Goal: Task Accomplishment & Management: Manage account settings

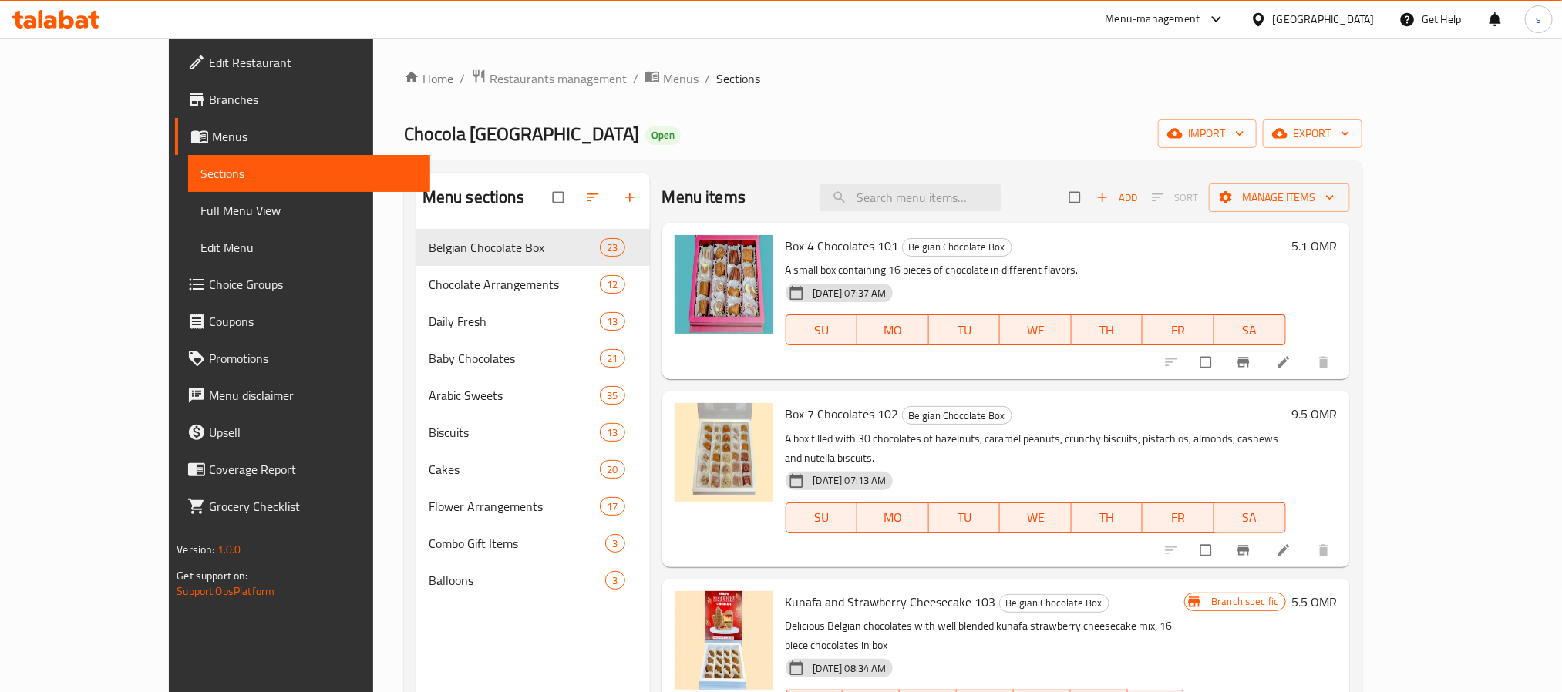
click at [1263, 17] on icon at bounding box center [1258, 18] width 11 height 13
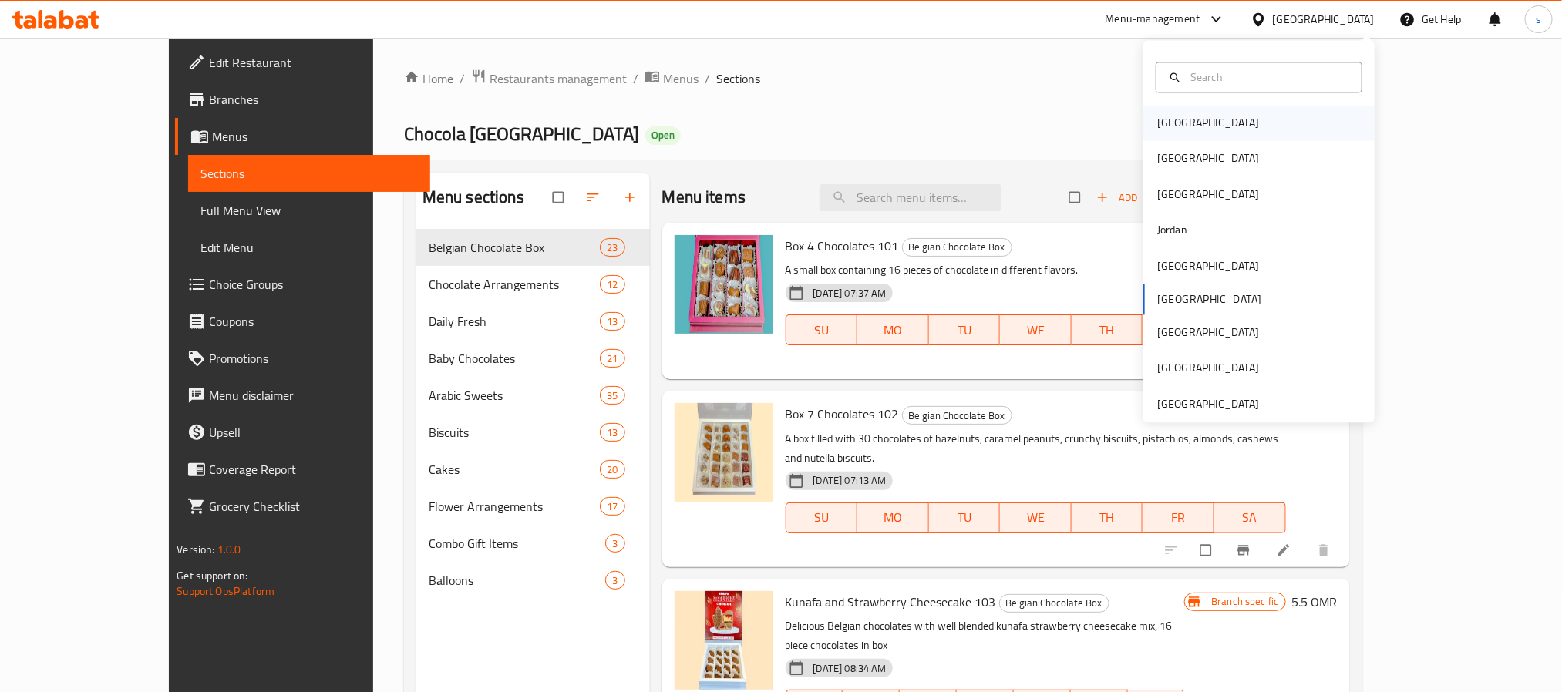
click at [1164, 118] on div "[GEOGRAPHIC_DATA]" at bounding box center [1208, 123] width 102 height 17
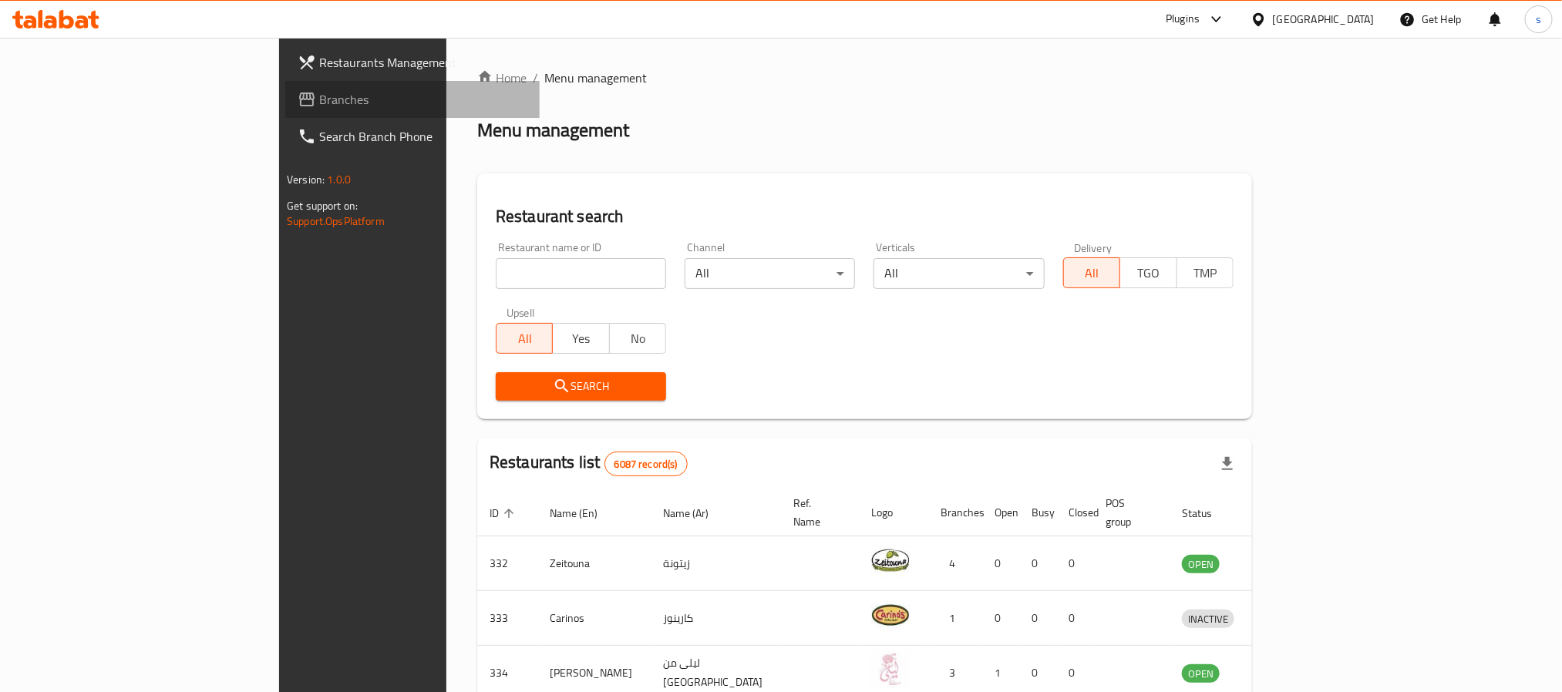
click at [319, 97] on span "Branches" at bounding box center [423, 99] width 208 height 18
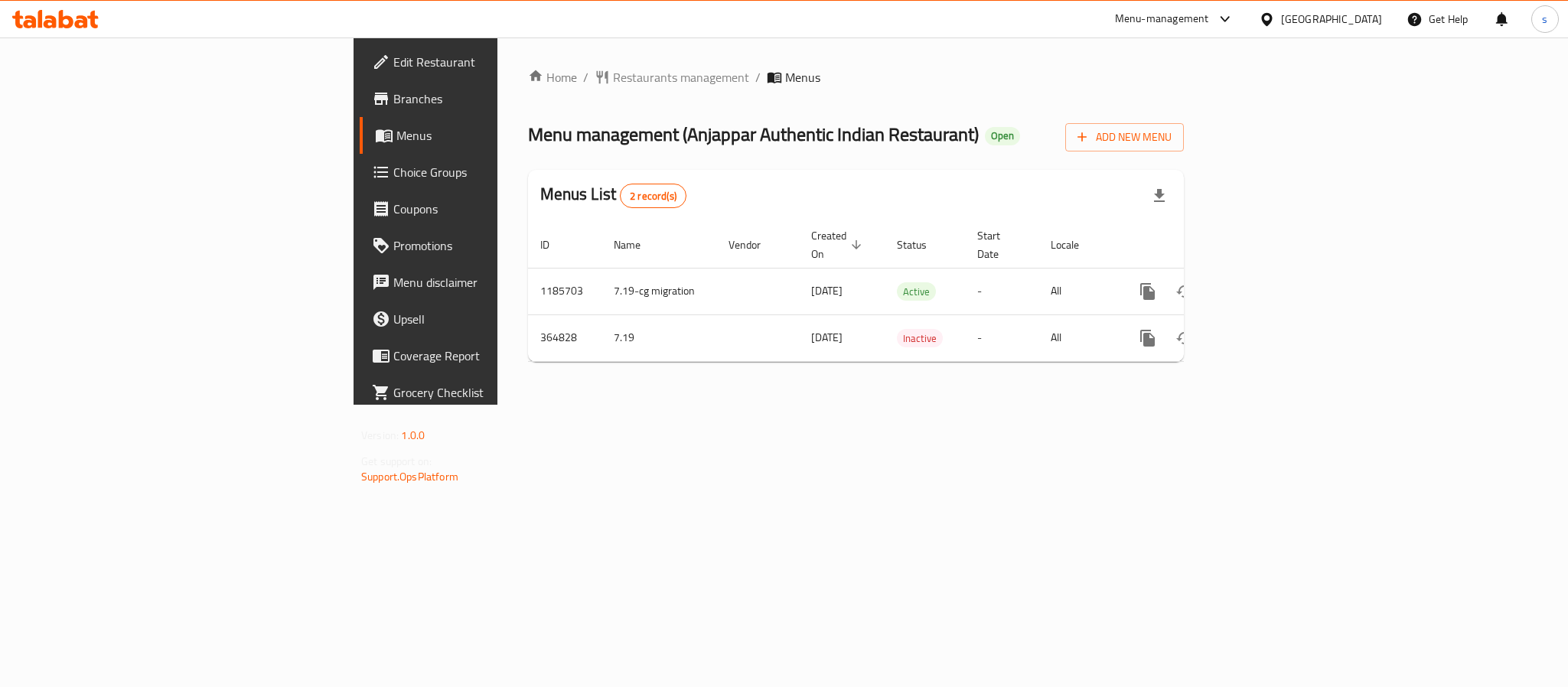
click at [1347, 8] on div "[GEOGRAPHIC_DATA]" at bounding box center [1321, 19] width 148 height 37
click at [1357, 17] on div "[GEOGRAPHIC_DATA]" at bounding box center [1332, 19] width 101 height 17
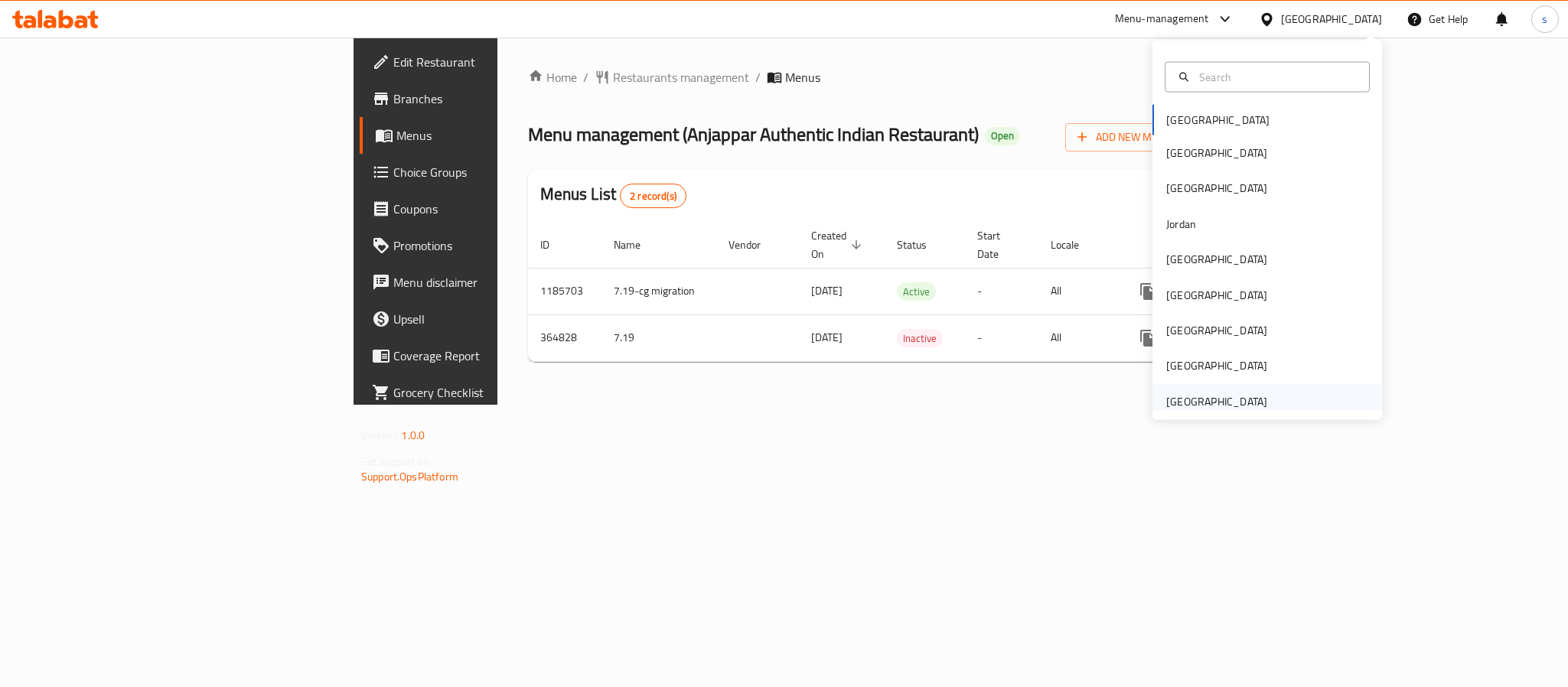
click at [1206, 405] on div "[GEOGRAPHIC_DATA]" at bounding box center [1217, 400] width 101 height 17
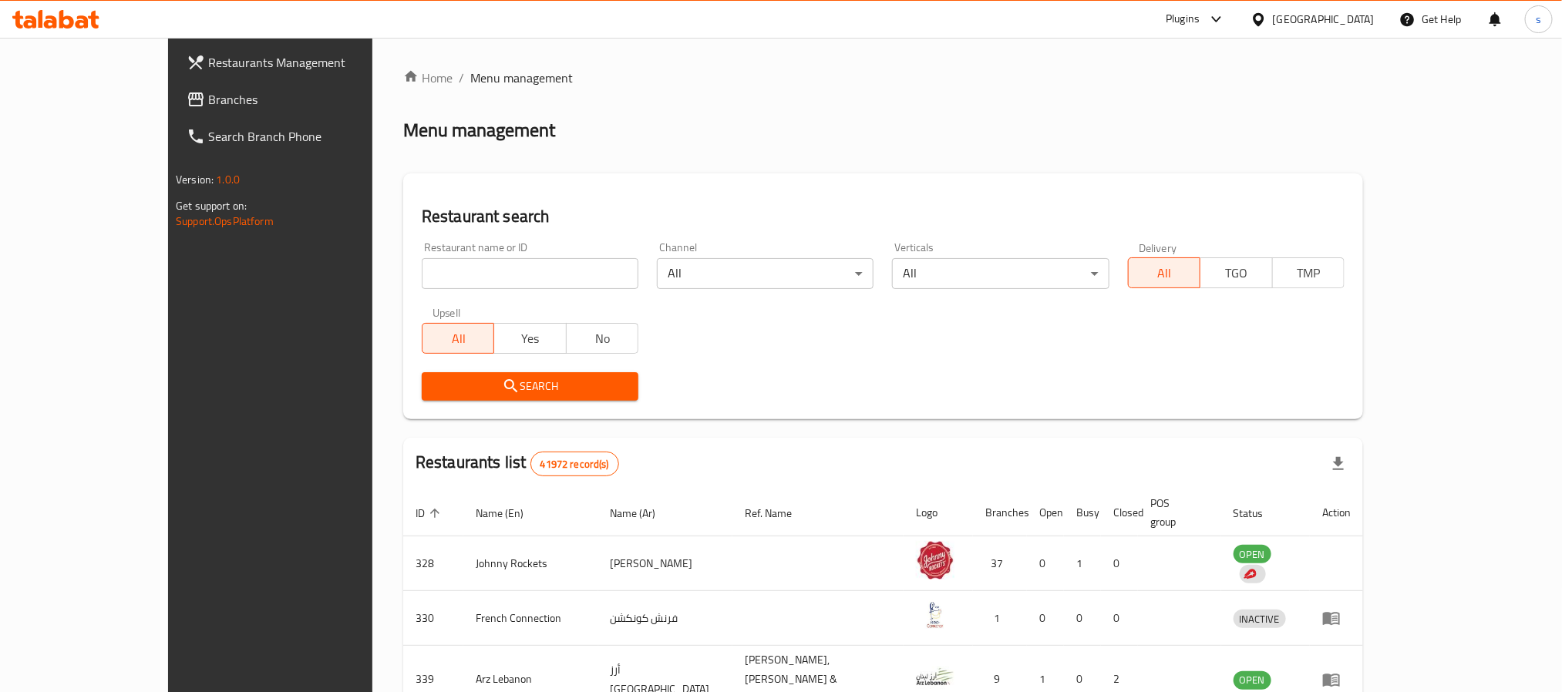
click at [208, 105] on span "Branches" at bounding box center [312, 99] width 208 height 18
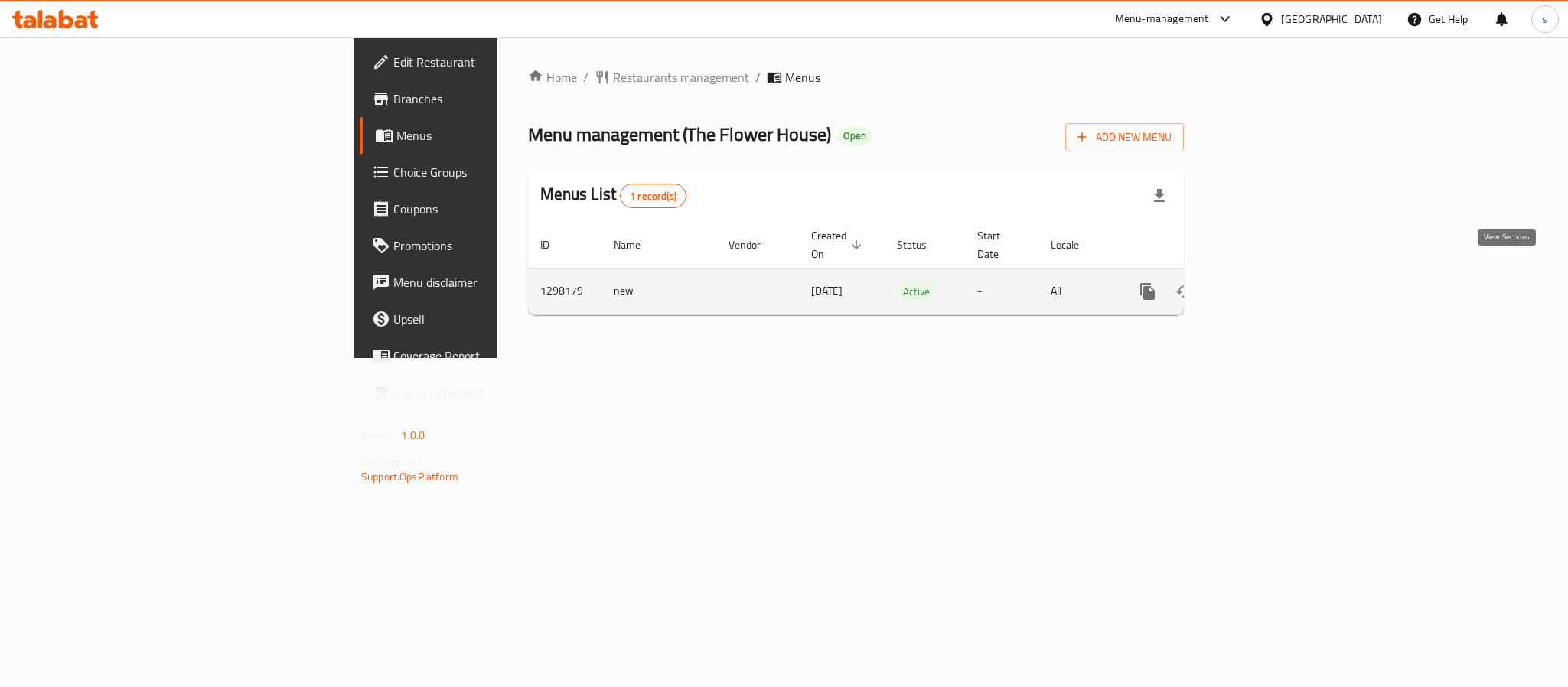
click at [1267, 282] on icon "enhanced table" at bounding box center [1258, 291] width 18 height 18
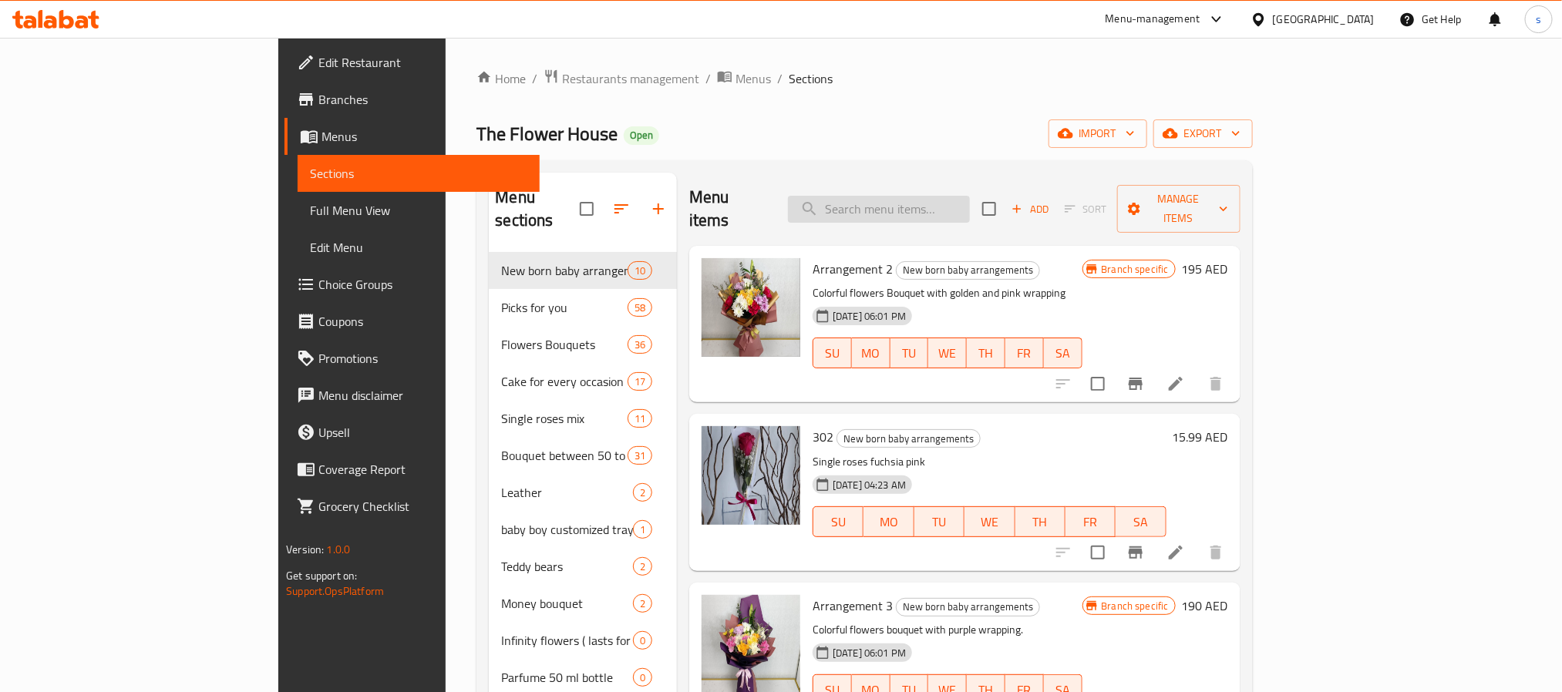
click at [970, 197] on input "search" at bounding box center [879, 209] width 182 height 27
paste input "Red Box Dive"
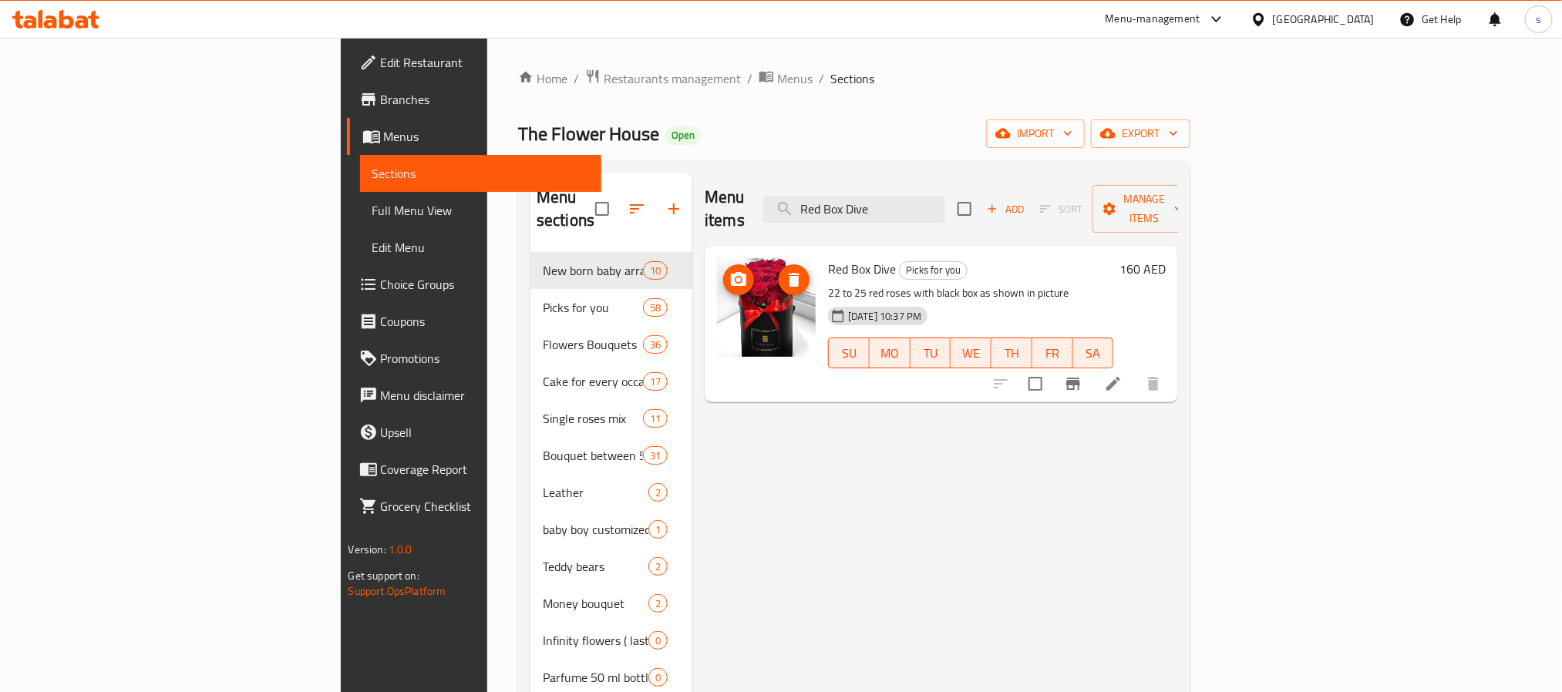
type input "Red Box Dive"
click at [1226, 14] on icon at bounding box center [1216, 19] width 18 height 18
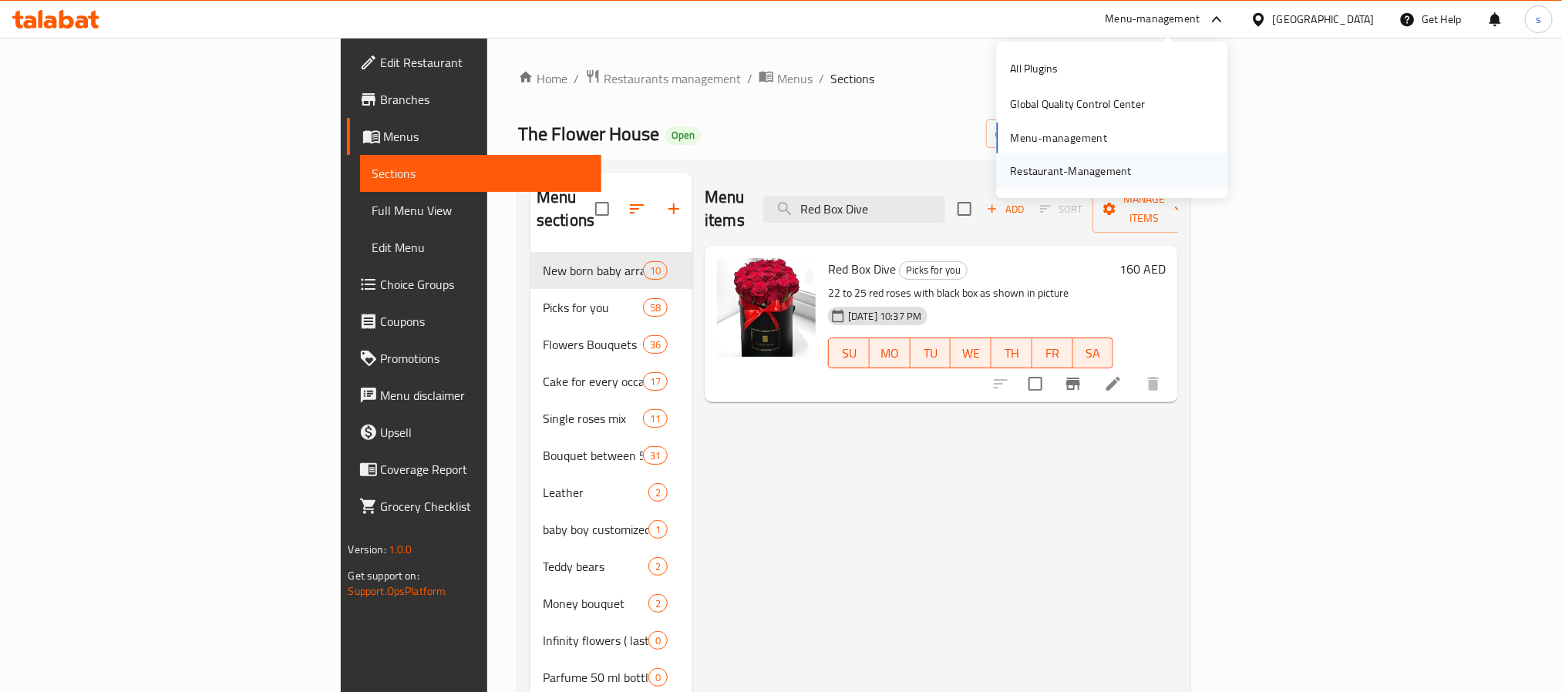
click at [1129, 174] on div "Restaurant-Management" at bounding box center [1071, 170] width 146 height 35
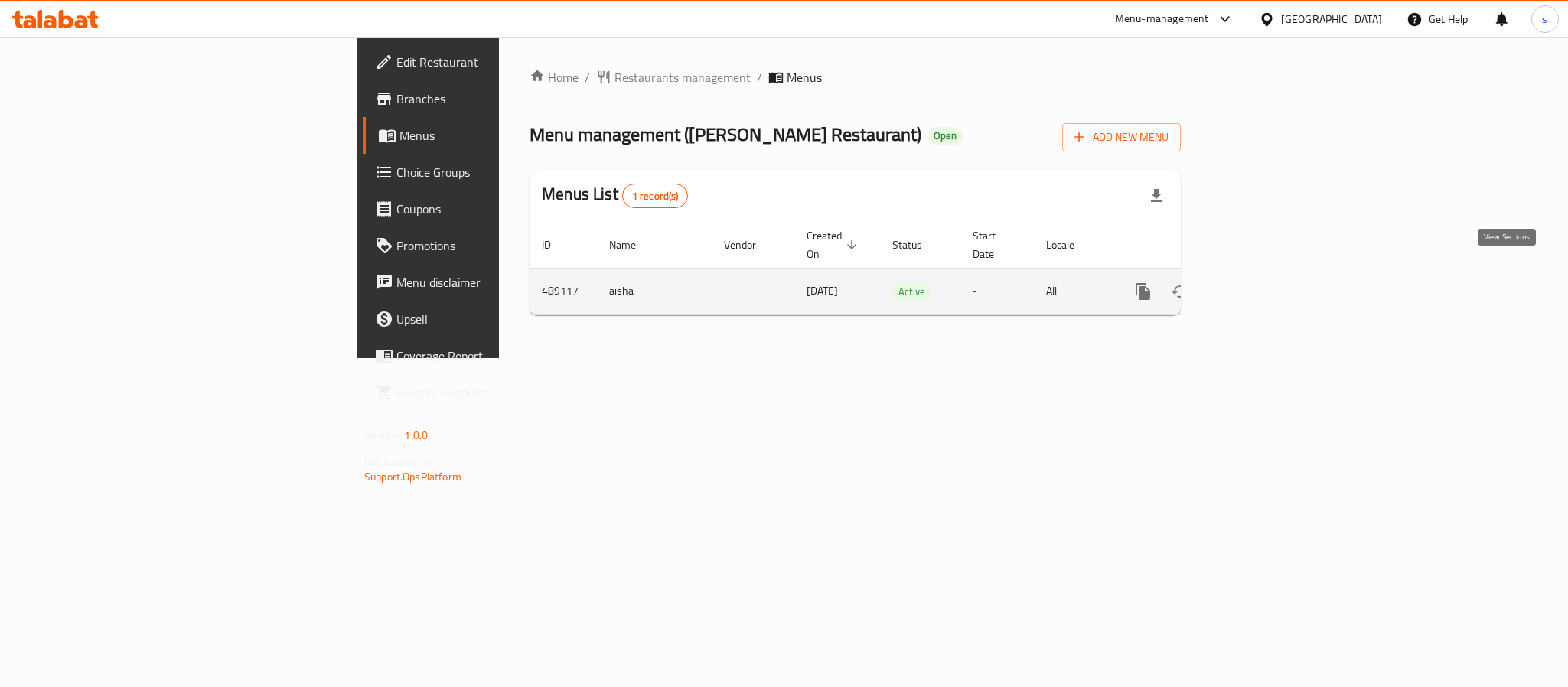
click at [1263, 282] on icon "enhanced table" at bounding box center [1253, 291] width 18 height 18
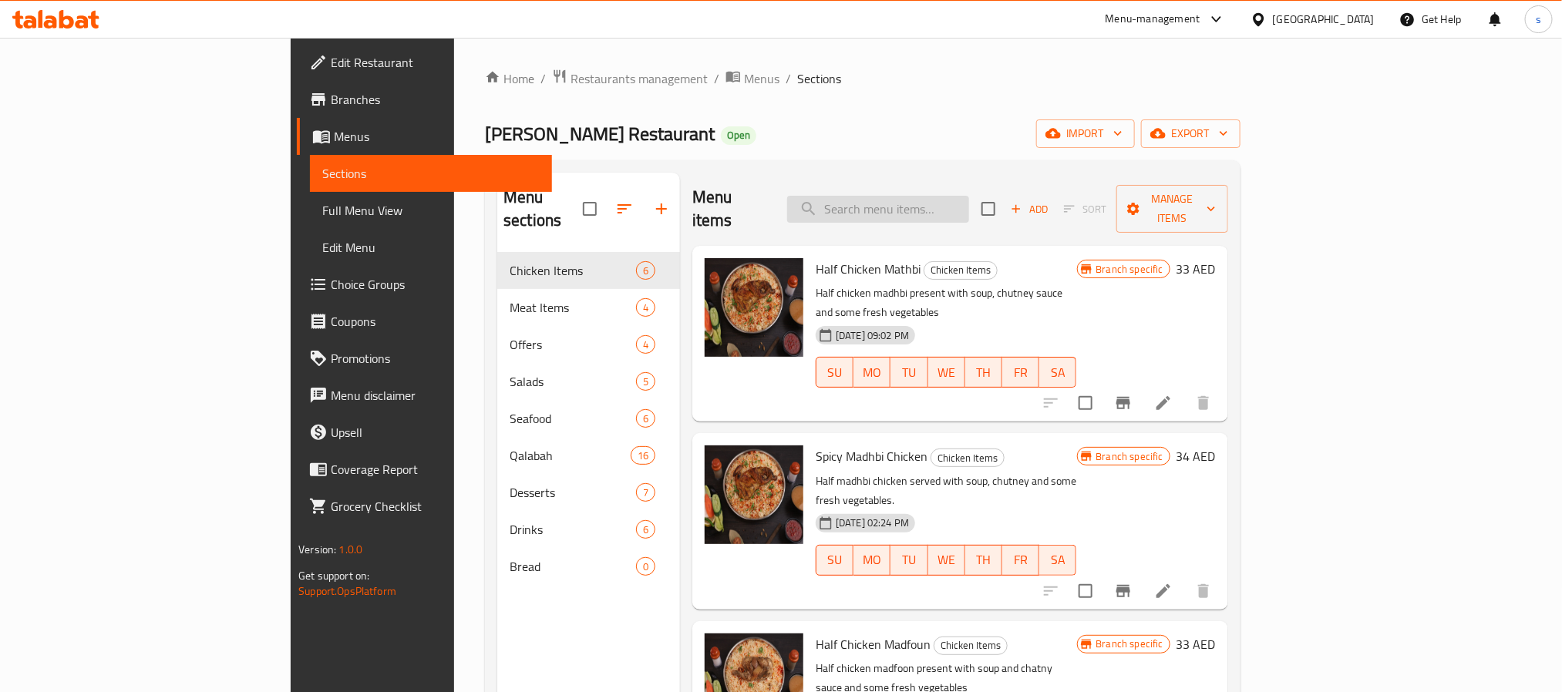
click at [920, 209] on input "search" at bounding box center [878, 209] width 182 height 27
paste input "TARAHIB Meat Platter"
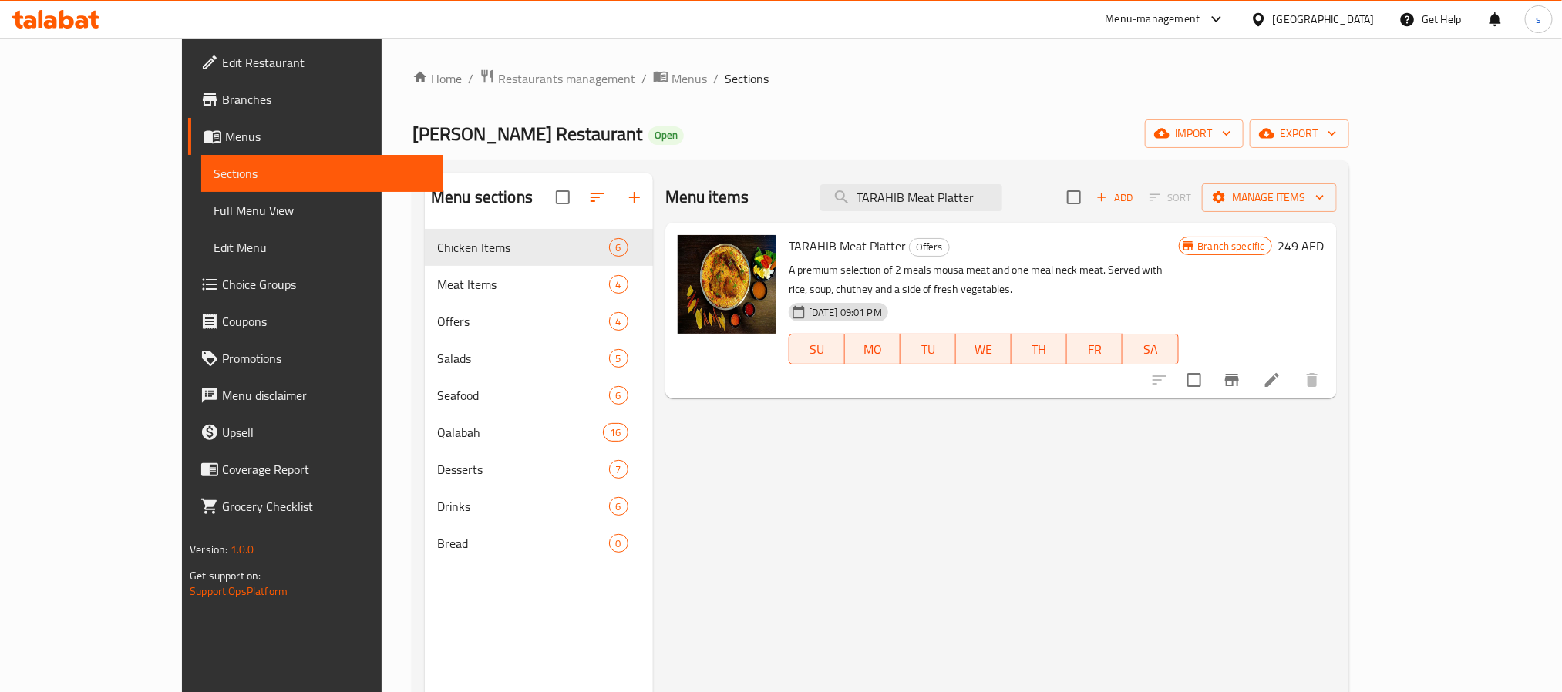
type input "TARAHIB Meat Platter"
click at [1281, 371] on icon at bounding box center [1272, 380] width 18 height 18
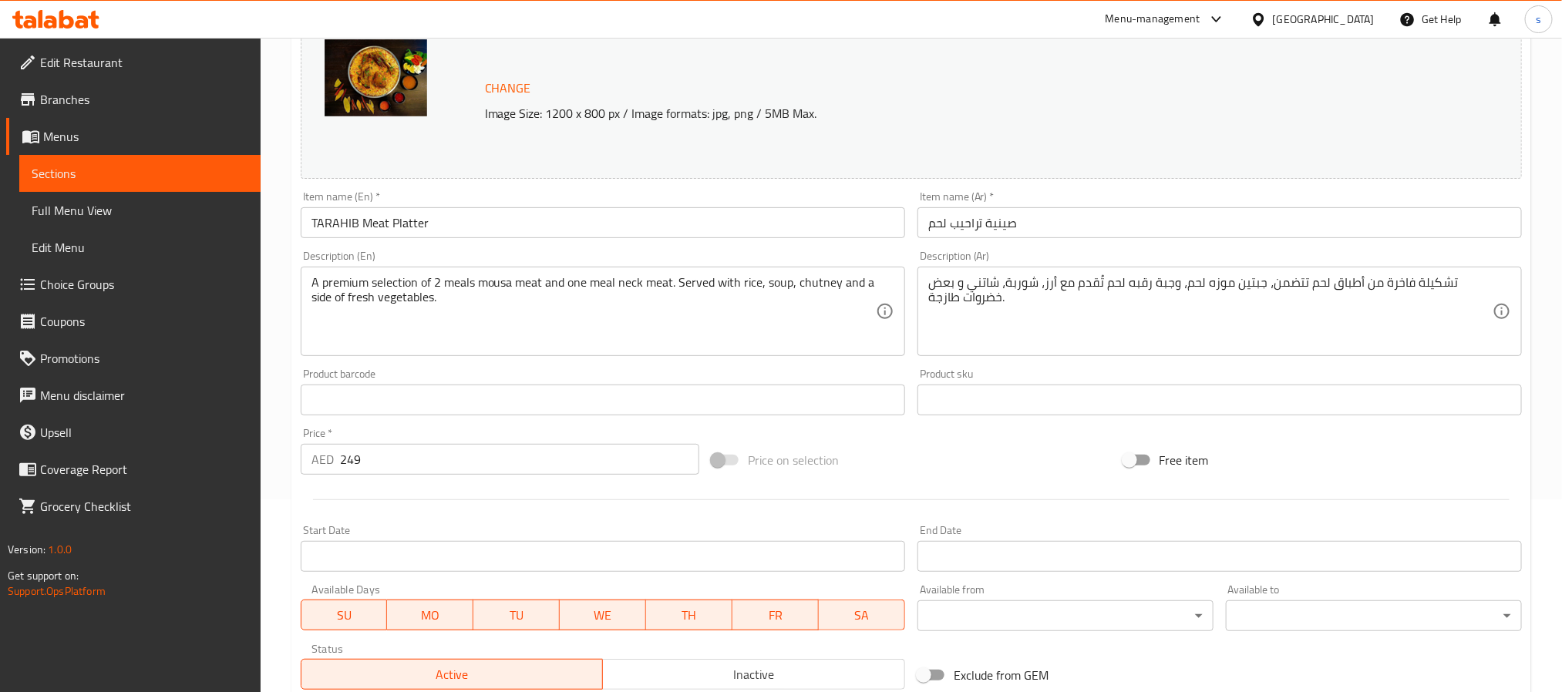
scroll to position [186, 0]
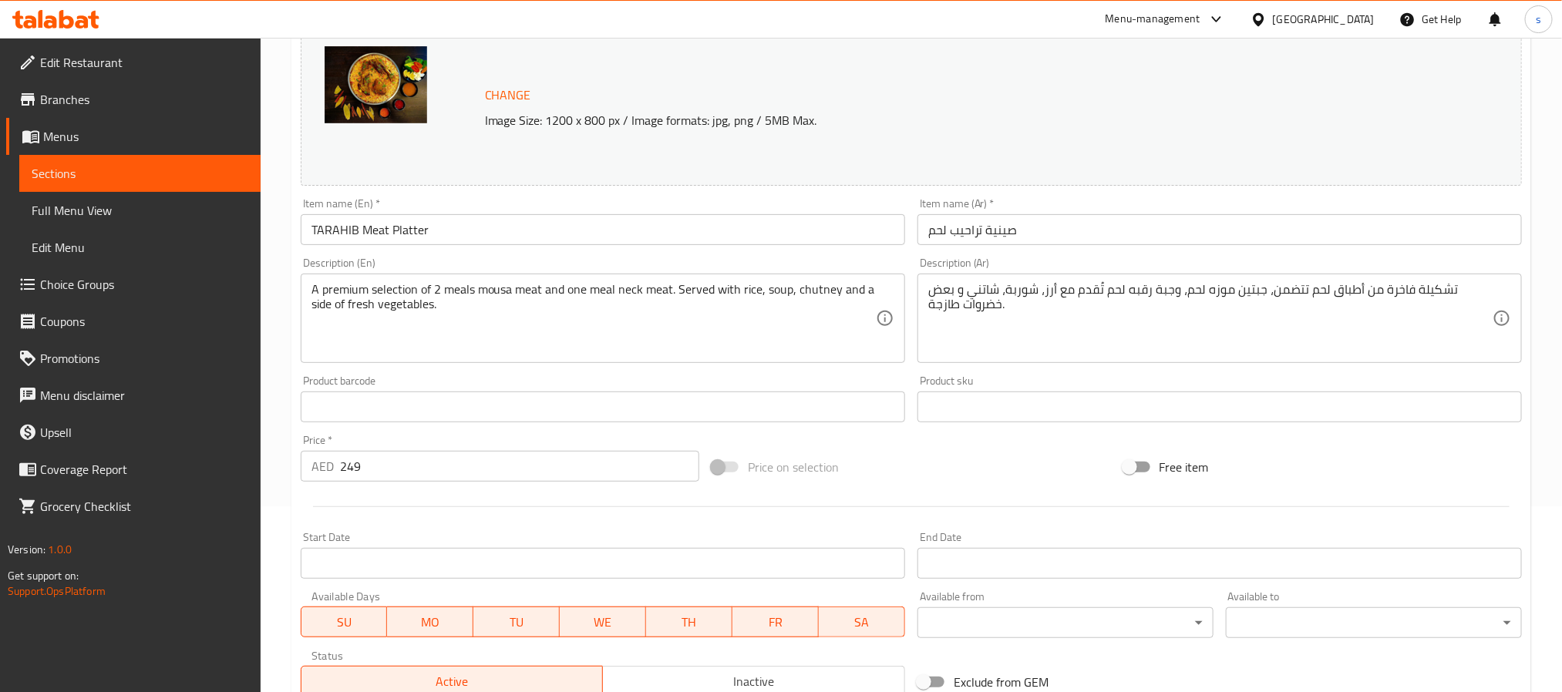
click at [83, 174] on span "Sections" at bounding box center [140, 173] width 217 height 18
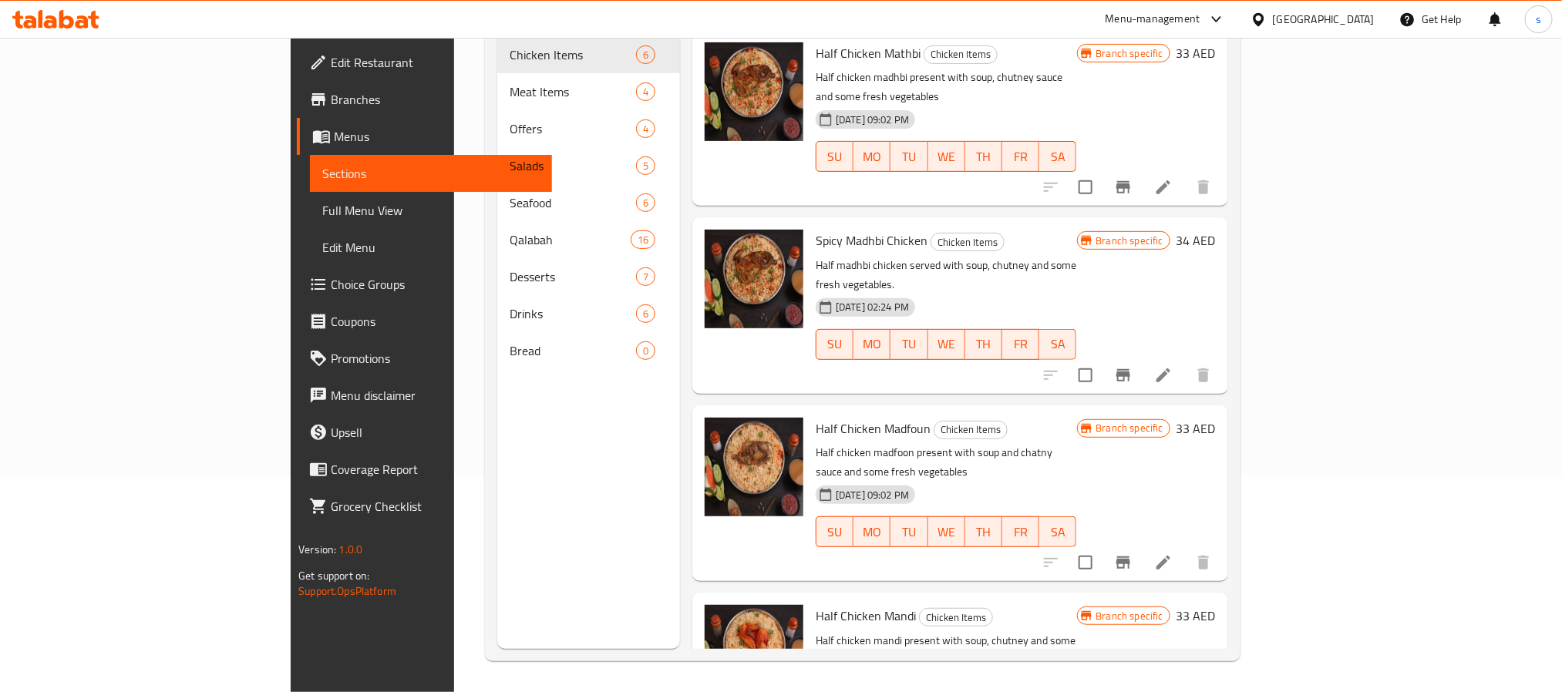
click at [331, 291] on span "Choice Groups" at bounding box center [435, 284] width 208 height 18
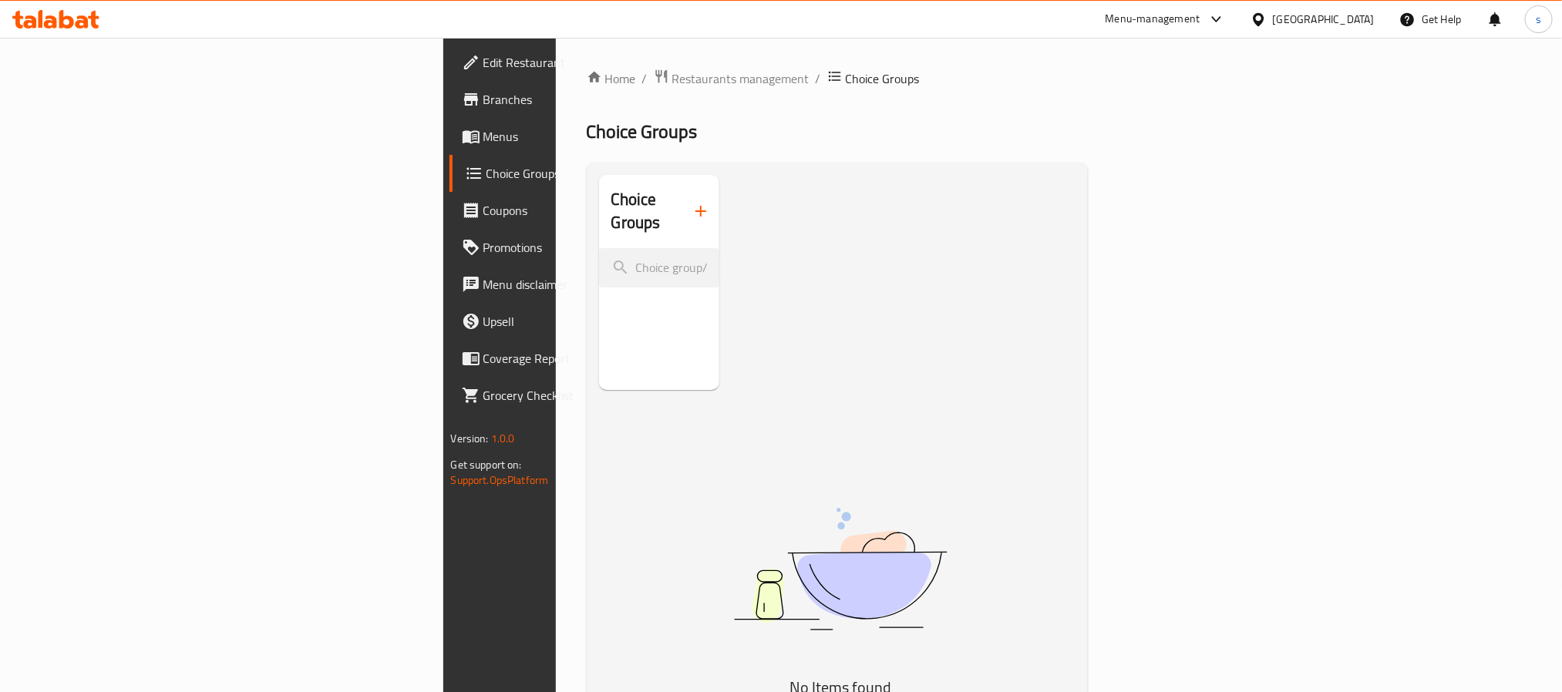
click at [486, 172] on span "Choice Groups" at bounding box center [588, 173] width 205 height 18
click at [483, 136] on span "Menus" at bounding box center [587, 136] width 208 height 18
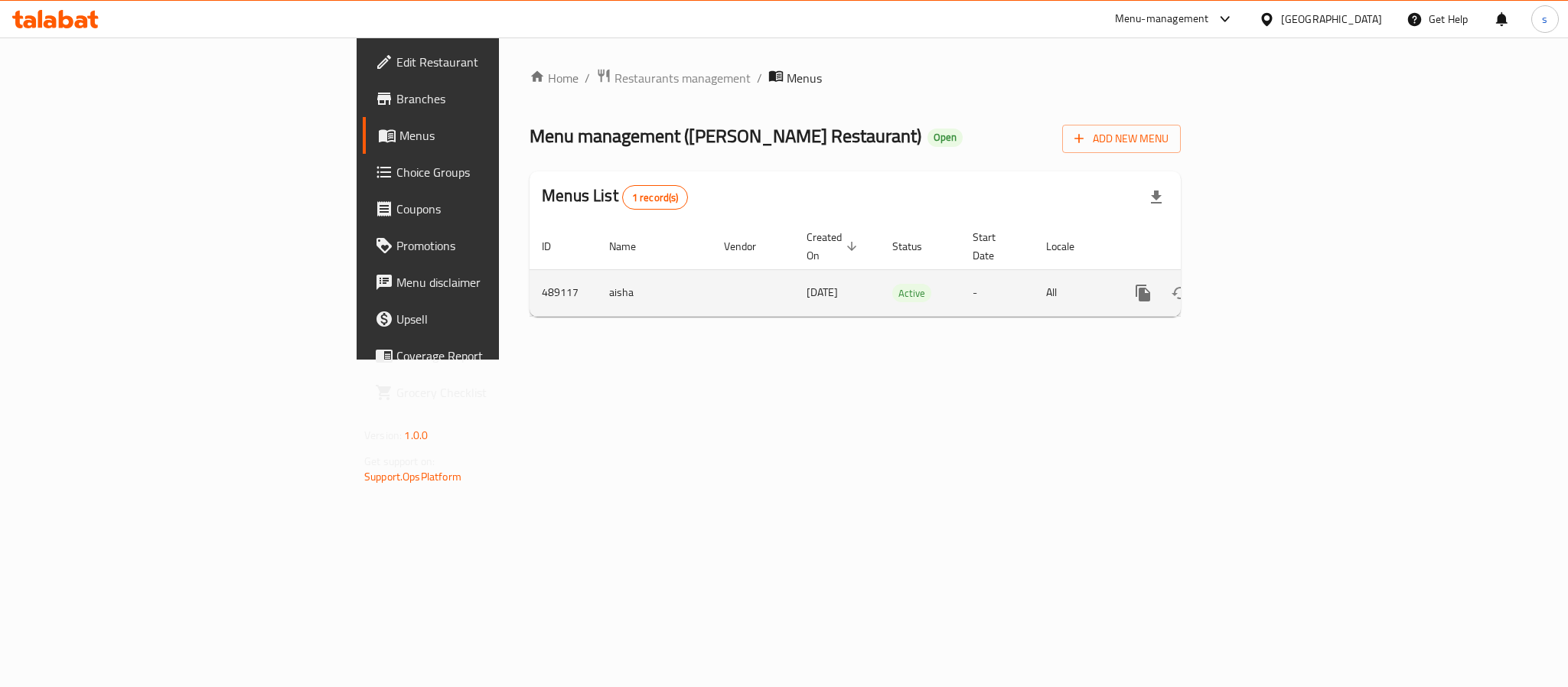
click at [1272, 275] on link "enhanced table" at bounding box center [1253, 293] width 37 height 37
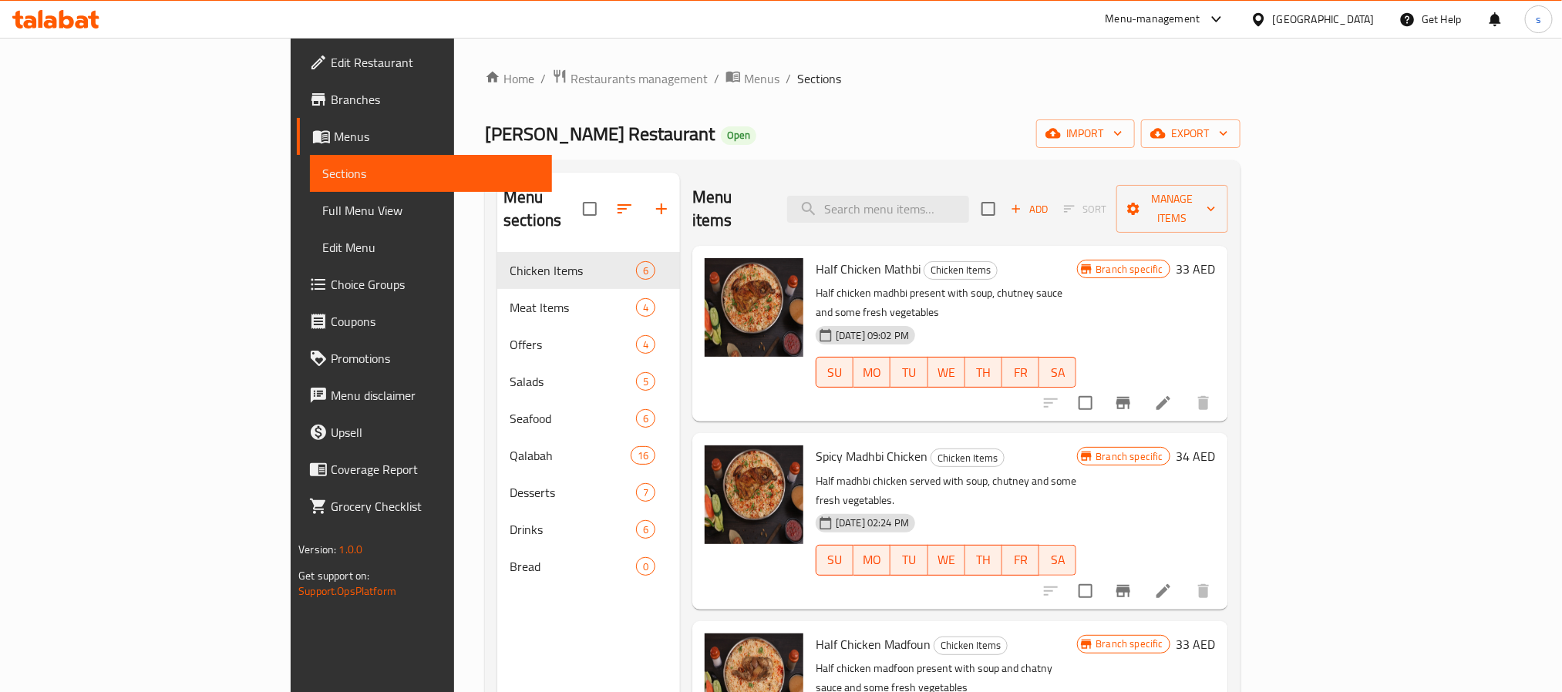
click at [1000, 214] on div "Menu items Add Sort Manage items" at bounding box center [960, 209] width 536 height 73
click at [969, 204] on input "search" at bounding box center [878, 209] width 182 height 27
paste input "soup"
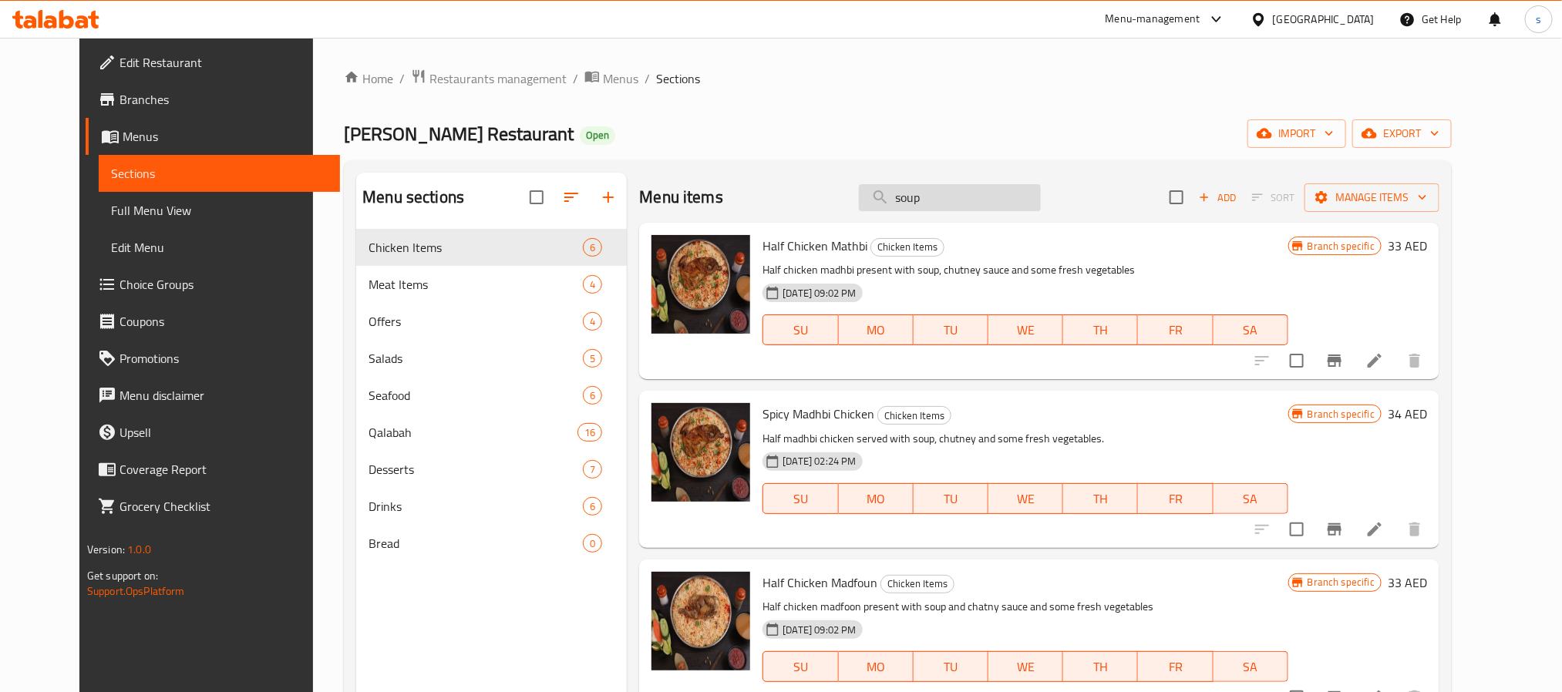
type input "soup"
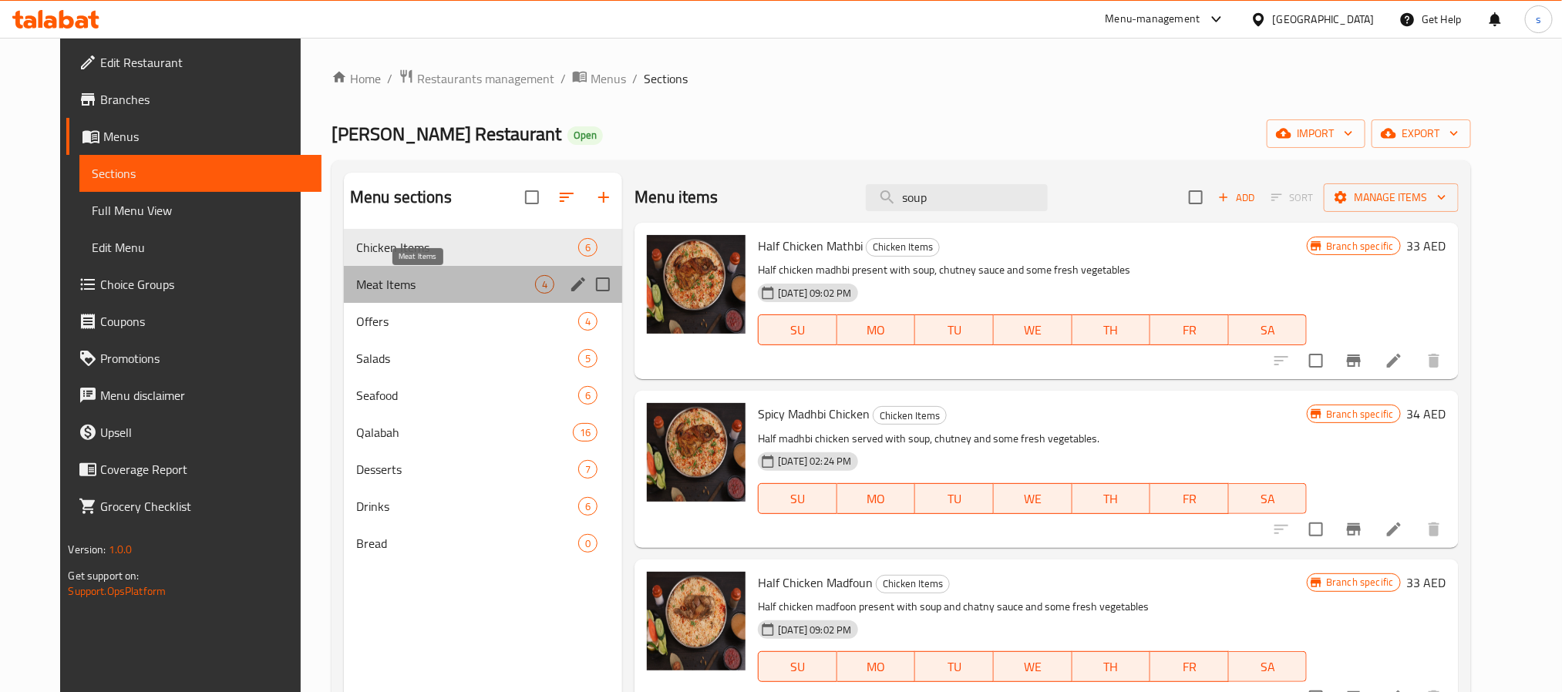
click at [438, 278] on span "Meat Items" at bounding box center [445, 284] width 179 height 18
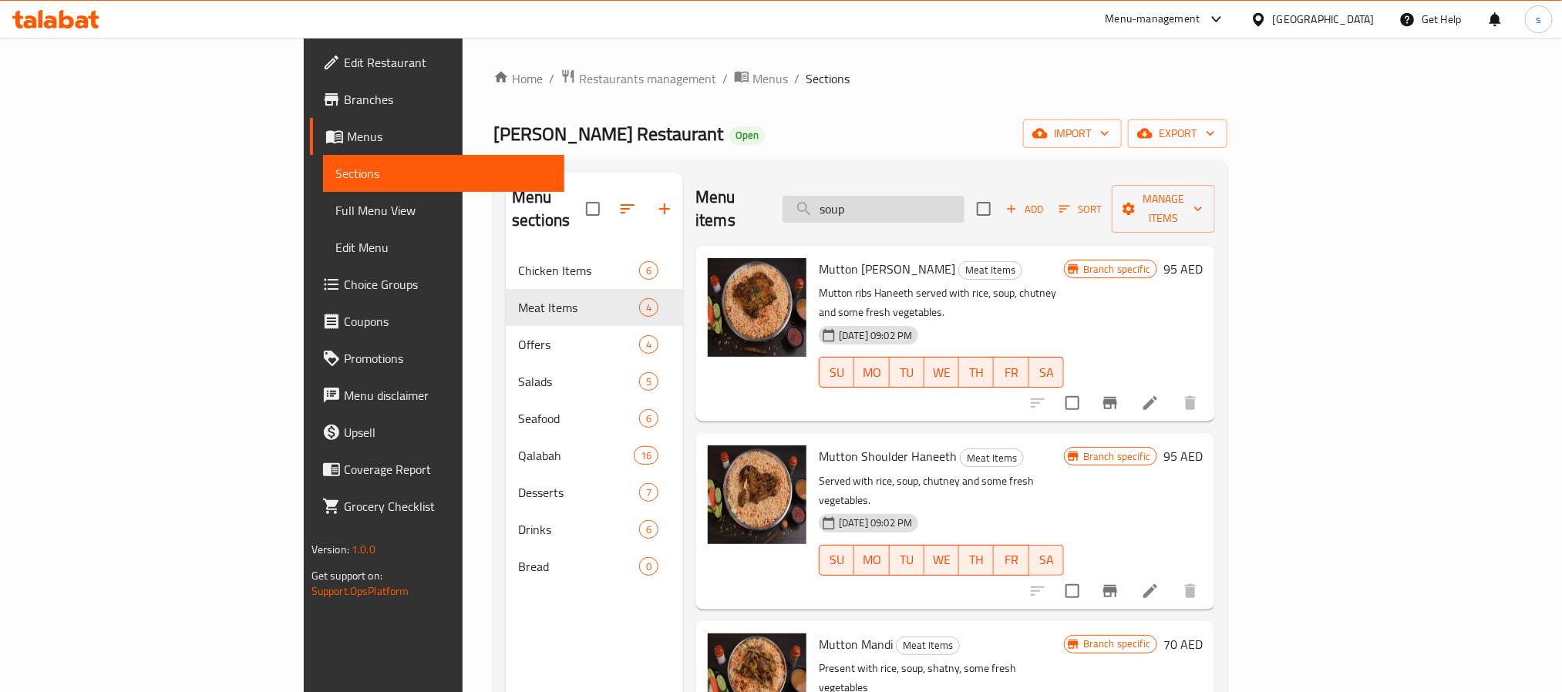
click at [964, 209] on input "soup" at bounding box center [873, 209] width 182 height 27
click at [1251, 10] on div "[GEOGRAPHIC_DATA]" at bounding box center [1312, 19] width 149 height 37
click at [1273, 18] on div at bounding box center [1261, 19] width 22 height 17
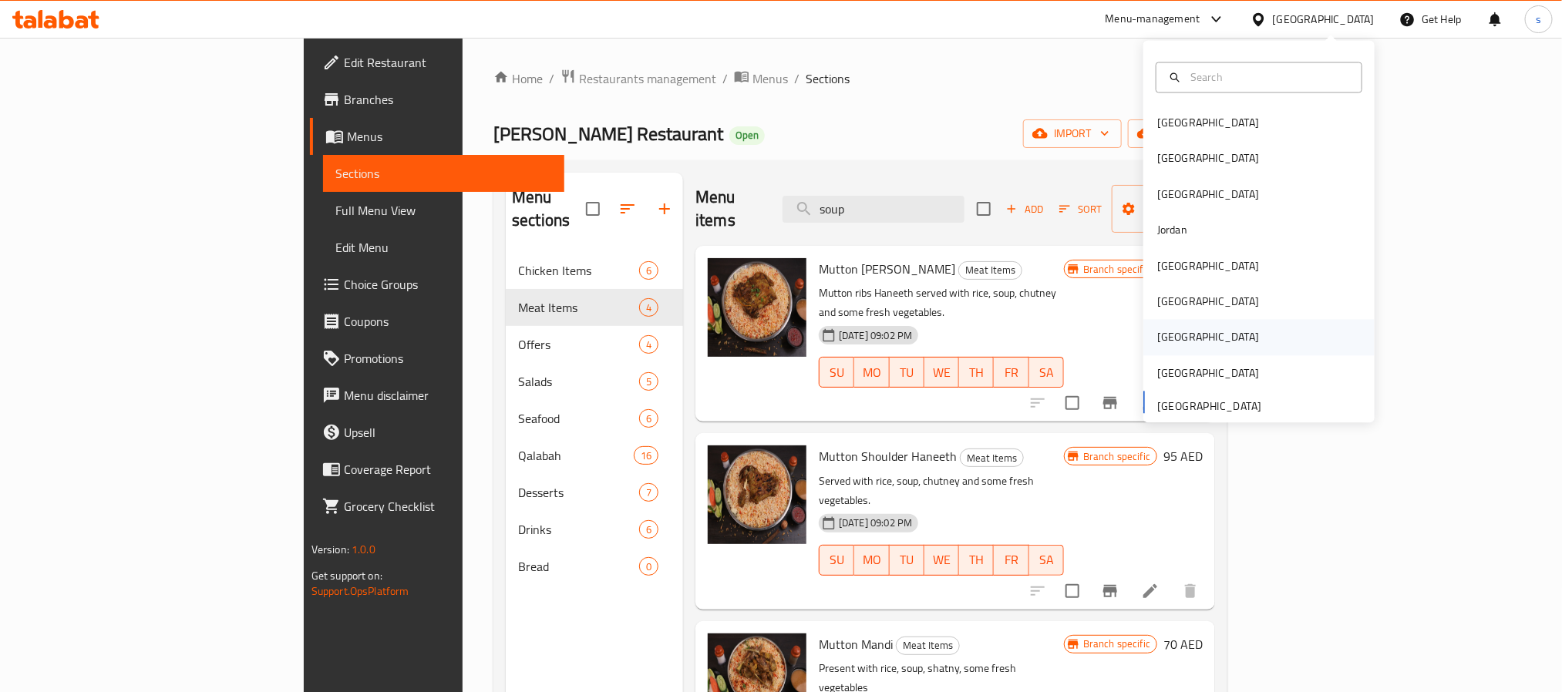
click at [1165, 329] on div "Qatar" at bounding box center [1208, 337] width 102 height 17
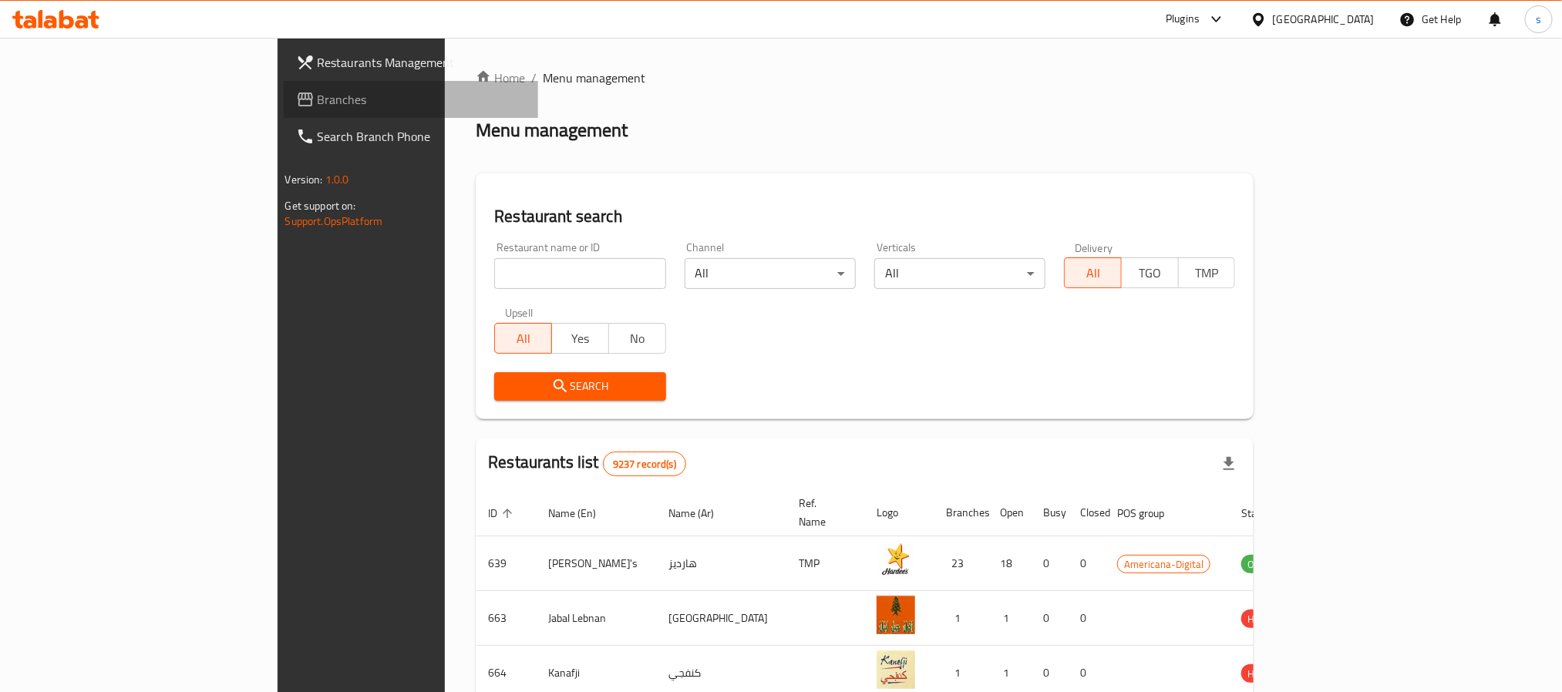
click at [284, 111] on link "Branches" at bounding box center [411, 99] width 254 height 37
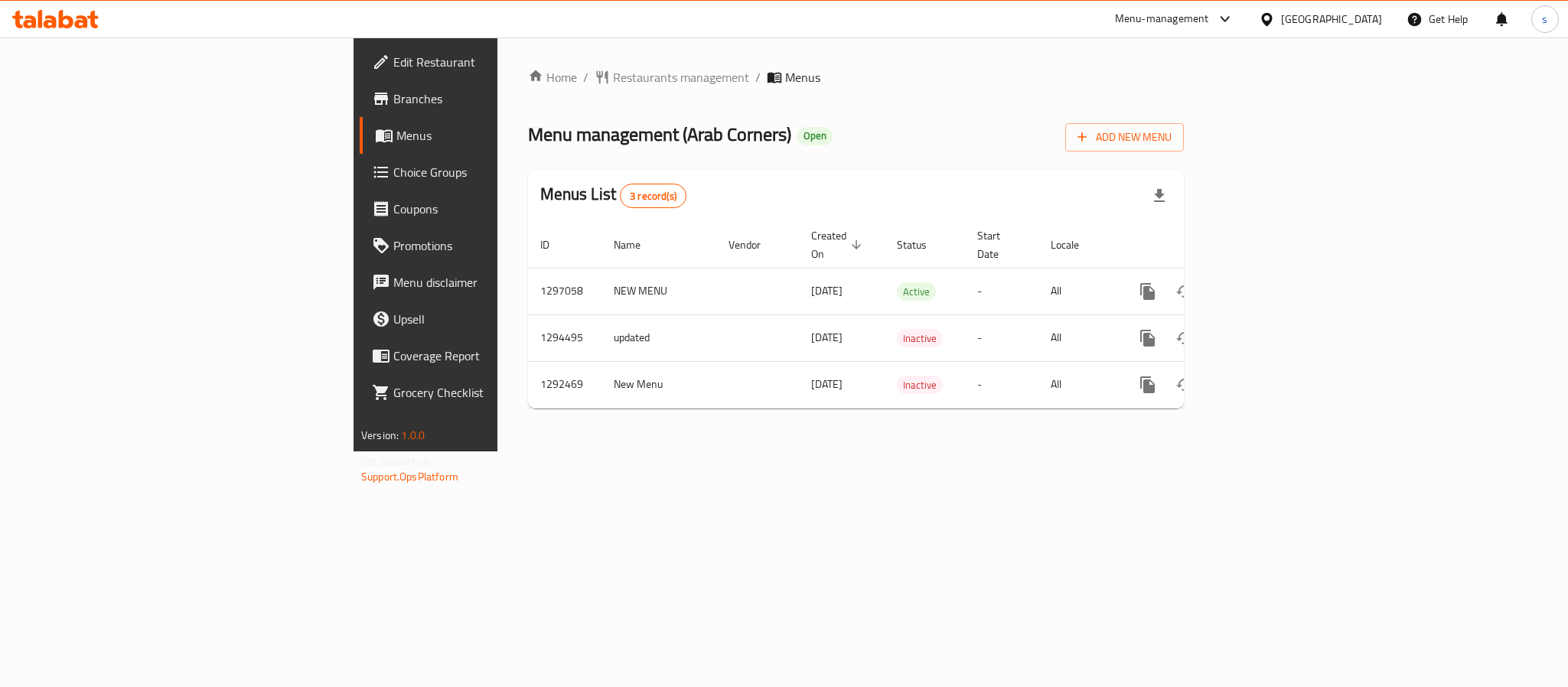
click at [1281, 16] on div at bounding box center [1270, 19] width 22 height 17
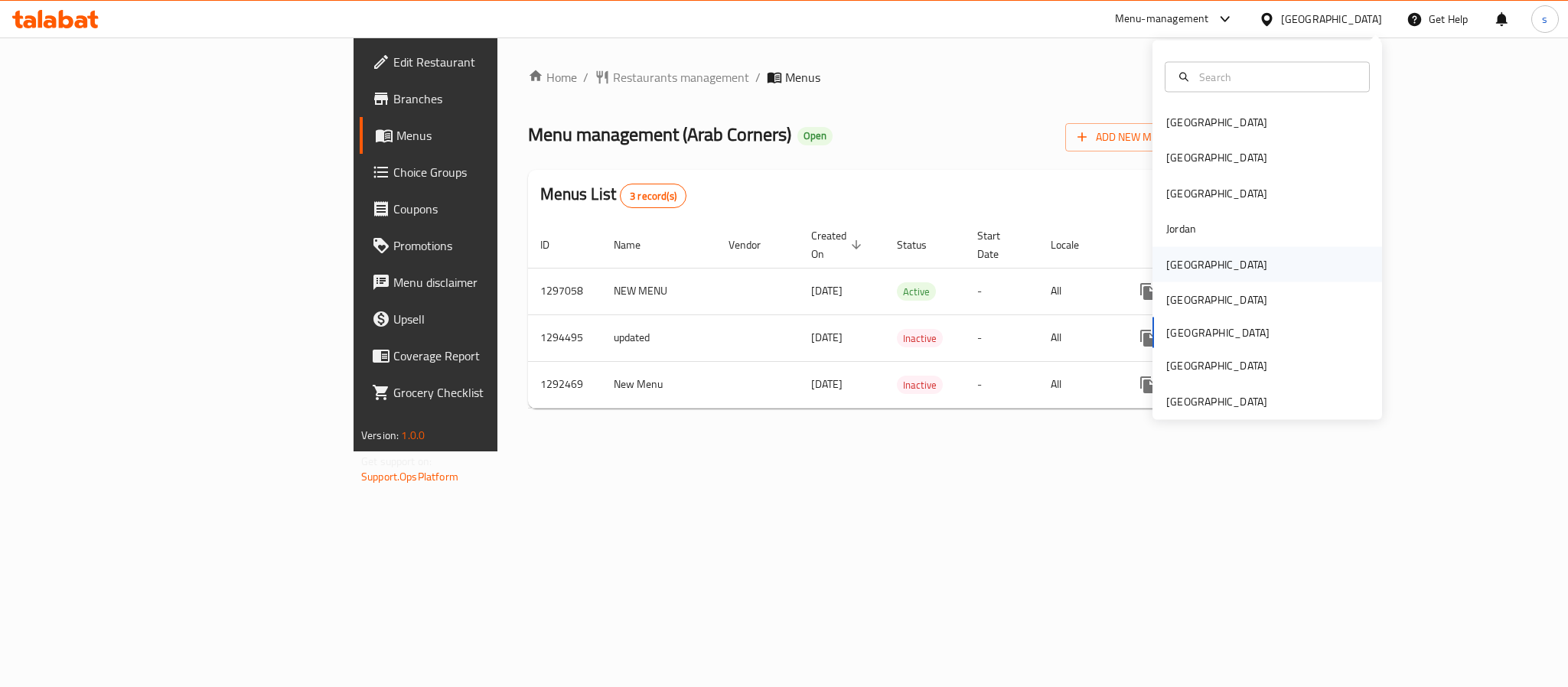
click at [1169, 262] on div "[GEOGRAPHIC_DATA]" at bounding box center [1217, 263] width 101 height 17
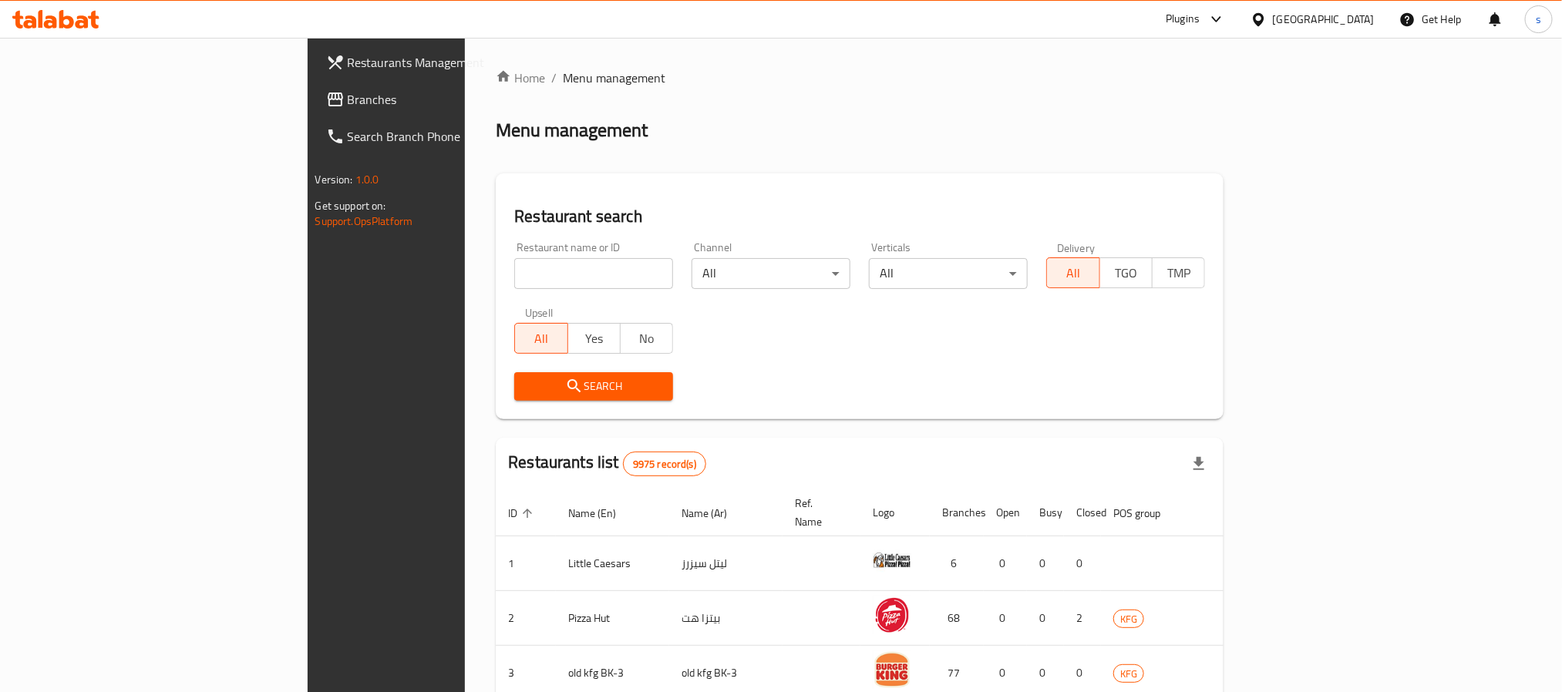
click at [348, 95] on span "Branches" at bounding box center [452, 99] width 208 height 18
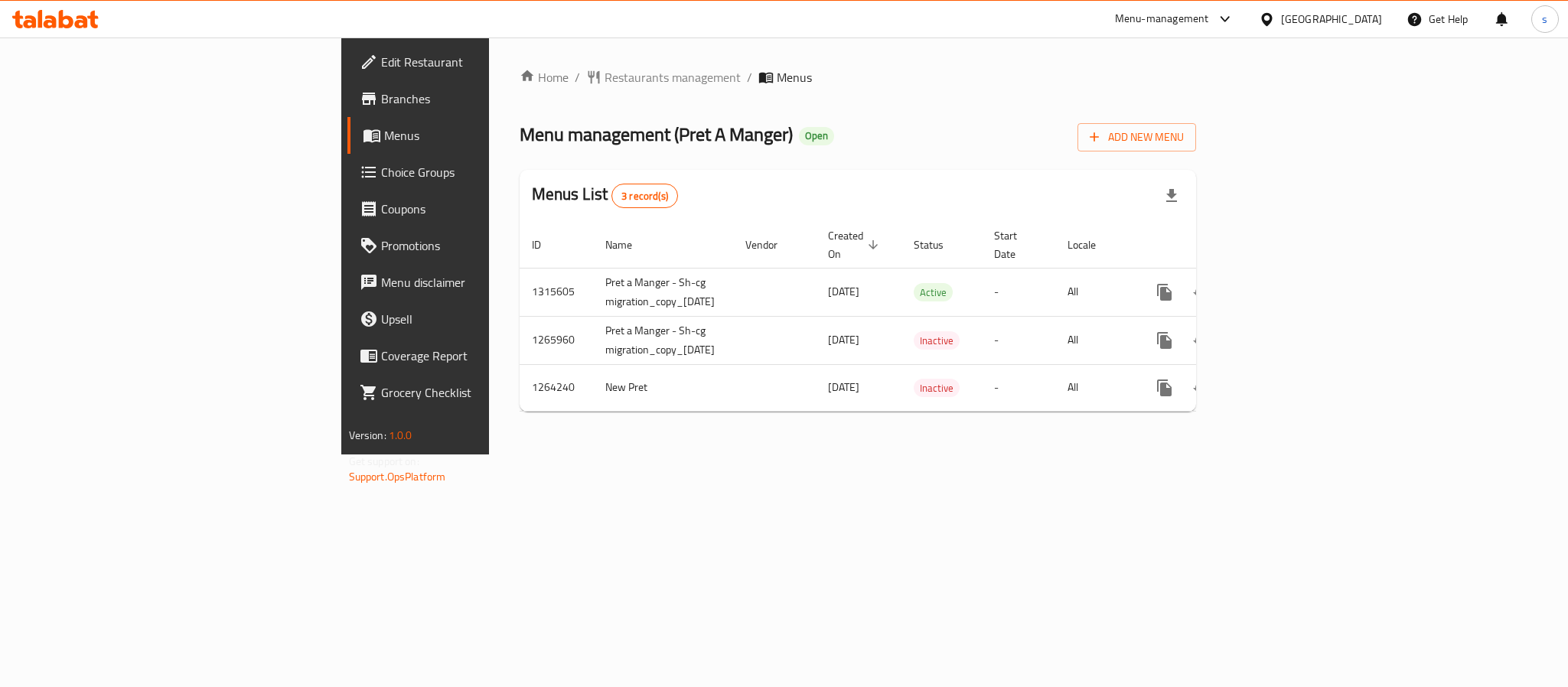
click at [1364, 12] on div "[GEOGRAPHIC_DATA]" at bounding box center [1332, 19] width 101 height 17
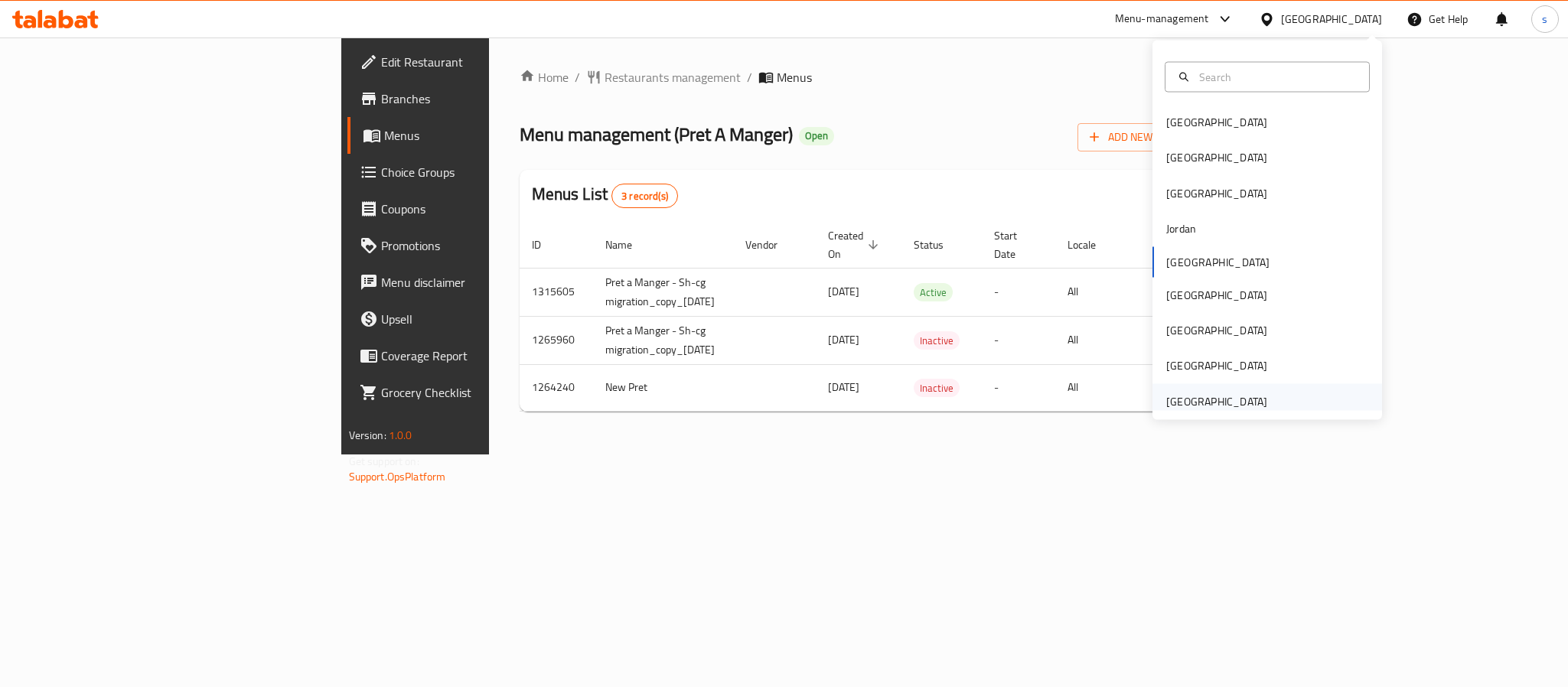
click at [1186, 405] on div "[GEOGRAPHIC_DATA]" at bounding box center [1217, 400] width 101 height 17
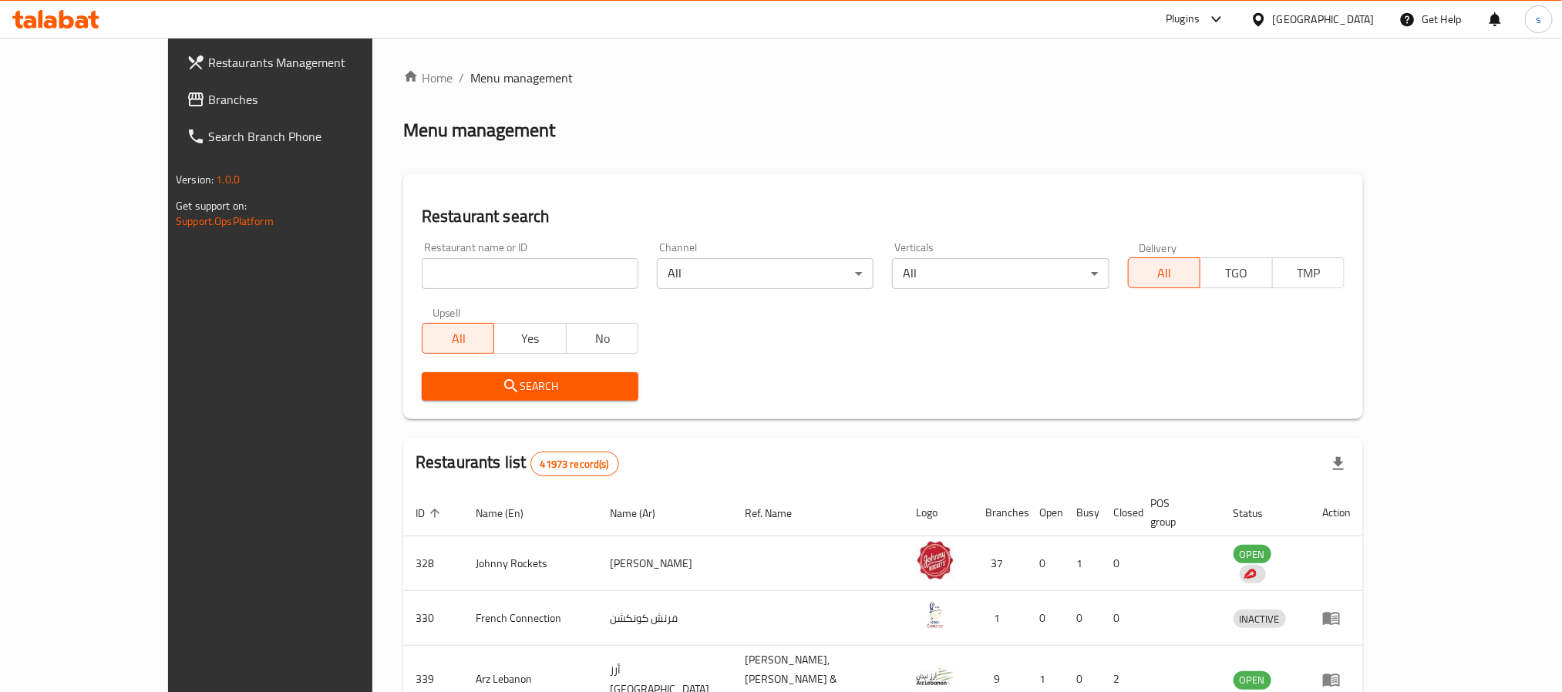
click at [208, 90] on span "Branches" at bounding box center [312, 99] width 208 height 18
